Goal: Check status: Check status

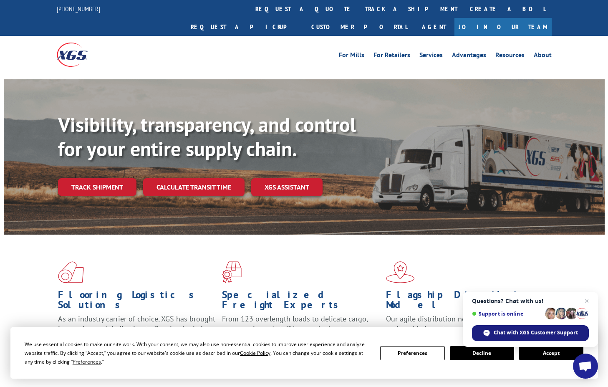
click at [520, 336] on span "Chat with XGS Customer Support" at bounding box center [536, 333] width 84 height 8
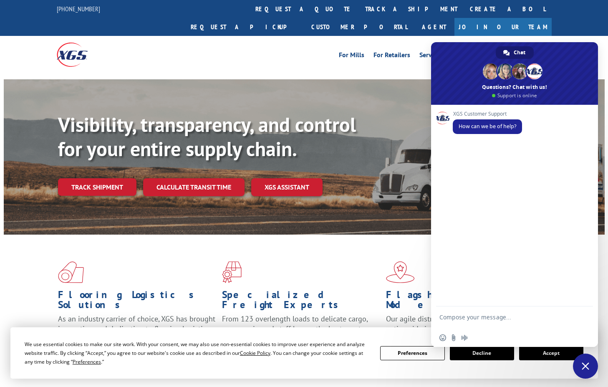
click at [500, 314] on textarea "Compose your message..." at bounding box center [506, 321] width 132 height 15
type textarea "Hello"
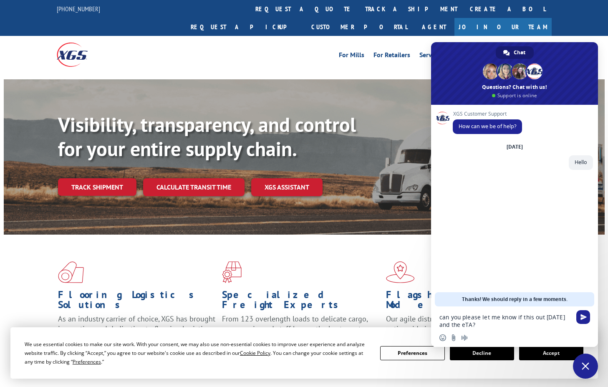
type textarea "can you please let me know if this out [DATE] and the eTA? 17606895"
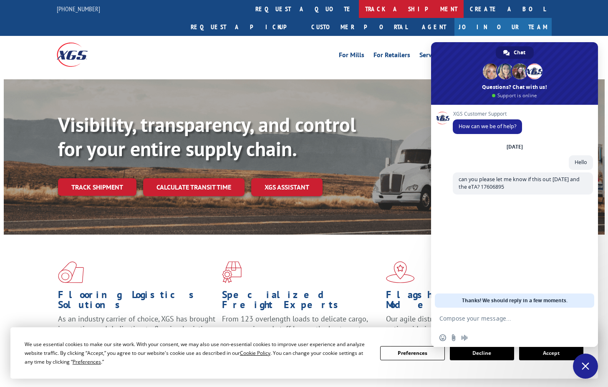
click at [359, 9] on link "track a shipment" at bounding box center [411, 9] width 105 height 18
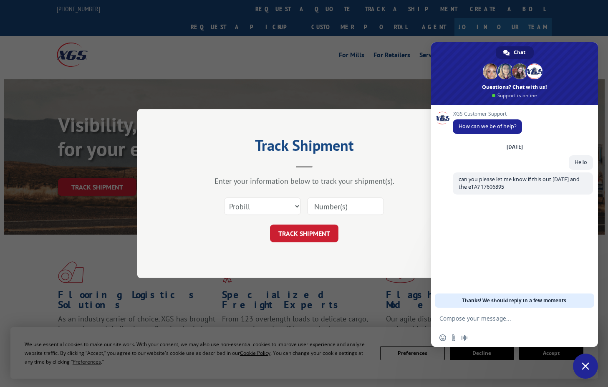
click at [353, 209] on input at bounding box center [345, 206] width 77 height 18
paste input "17606895"
type input "17606895"
click at [307, 230] on button "TRACK SHIPMENT" at bounding box center [304, 234] width 68 height 18
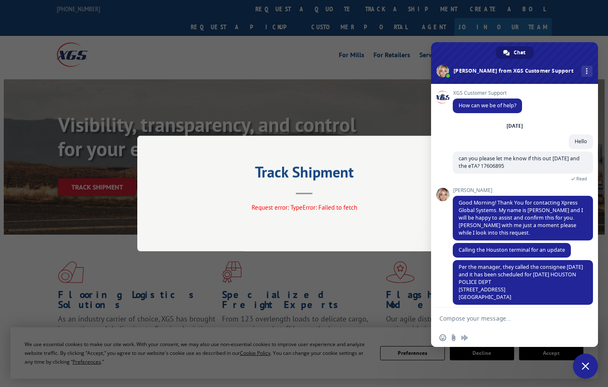
scroll to position [7, 0]
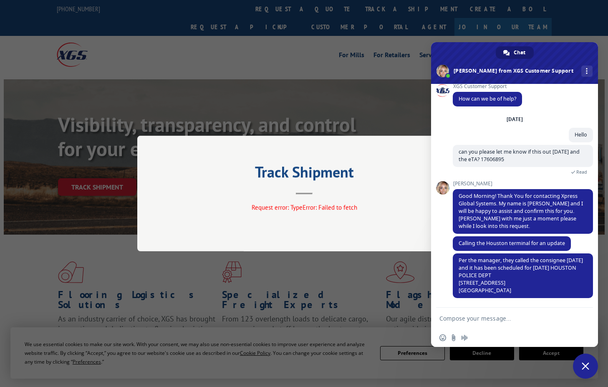
click at [509, 310] on form at bounding box center [506, 319] width 132 height 23
click at [509, 315] on textarea "Compose your message..." at bounding box center [506, 319] width 132 height 8
type textarea "got it thank you!"
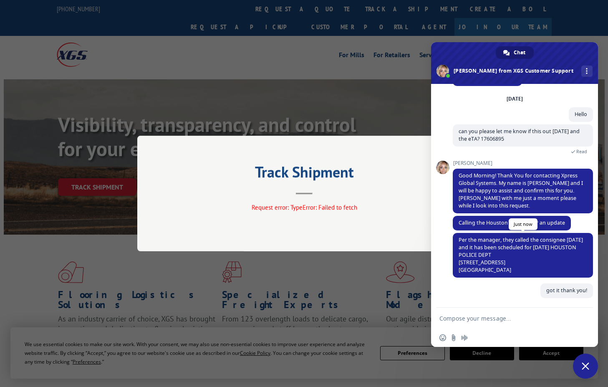
scroll to position [27, 0]
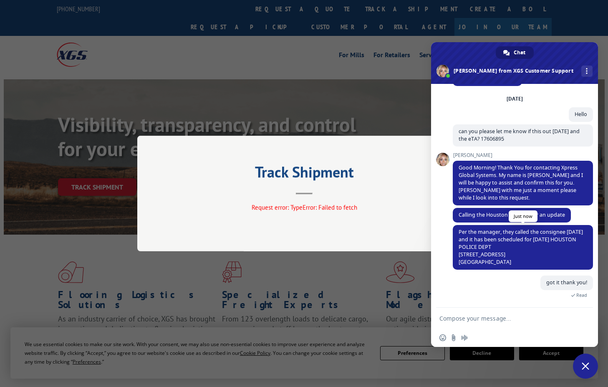
drag, startPoint x: 521, startPoint y: 256, endPoint x: 457, endPoint y: 237, distance: 67.5
click at [457, 237] on span "Per the manager, they called the consignee [DATE] and it has been scheduled for…" at bounding box center [523, 247] width 140 height 45
drag, startPoint x: 457, startPoint y: 237, endPoint x: 455, endPoint y: 231, distance: 5.7
click at [455, 231] on span "Per the manager, they called the consignee [DATE] and it has been scheduled for…" at bounding box center [523, 247] width 140 height 45
copy span "Per the manager, they called the consignee [DATE] and it has been scheduled for…"
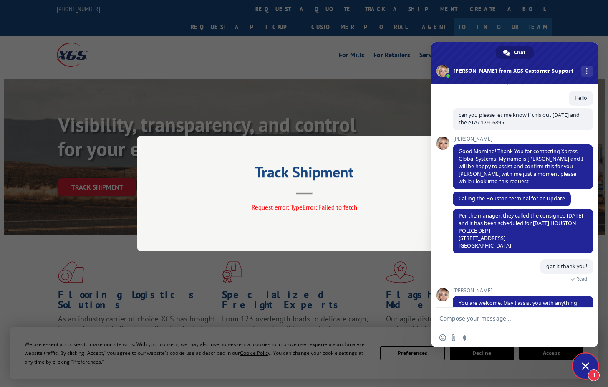
scroll to position [63, 0]
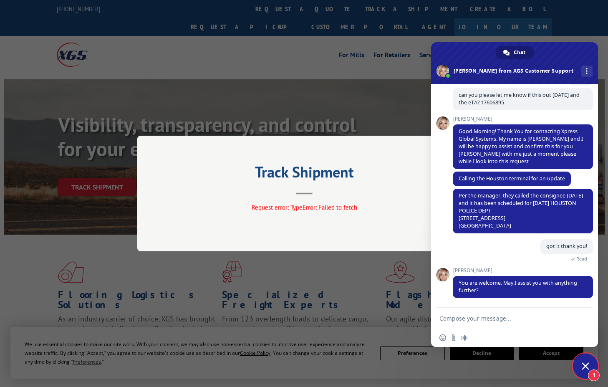
click at [468, 315] on textarea "Compose your message..." at bounding box center [506, 319] width 132 height 8
type textarea "That's it"
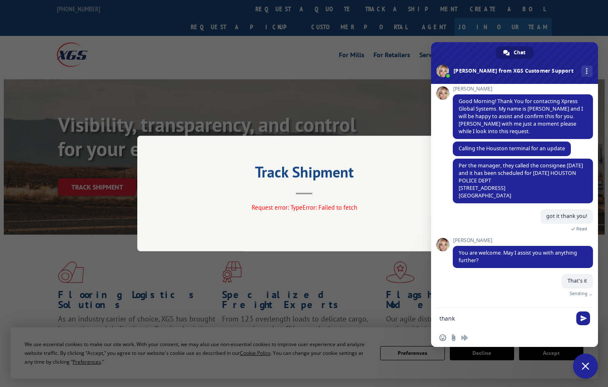
scroll to position [84, 0]
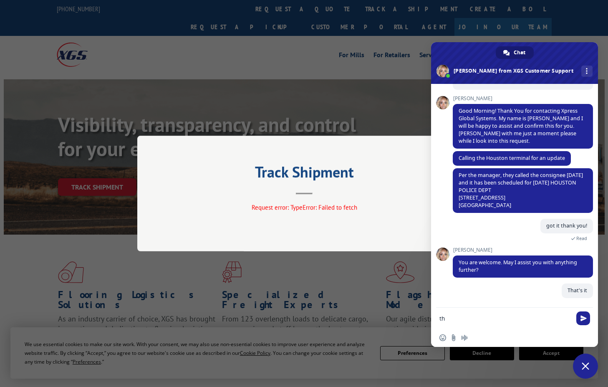
type textarea "t"
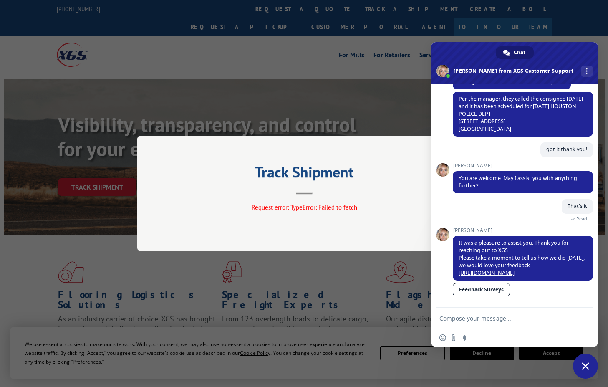
scroll to position [168, 0]
